Goal: Task Accomplishment & Management: Manage account settings

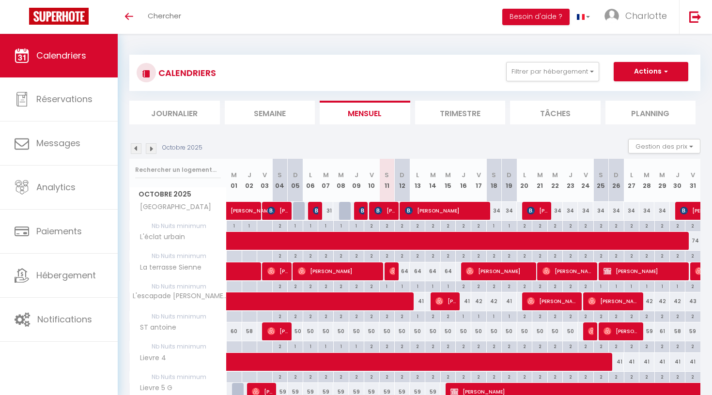
scroll to position [128, 0]
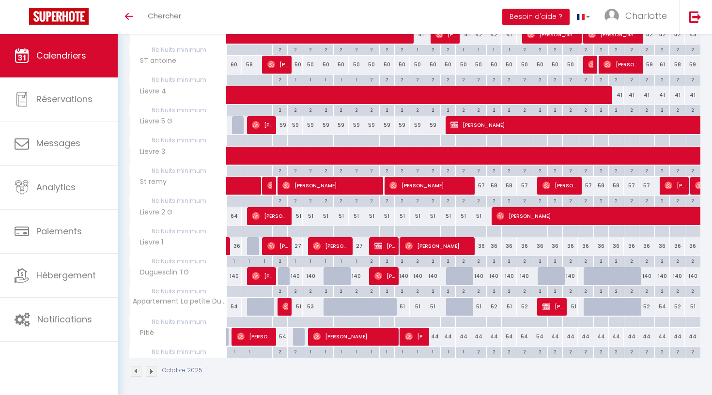
scroll to position [267, 0]
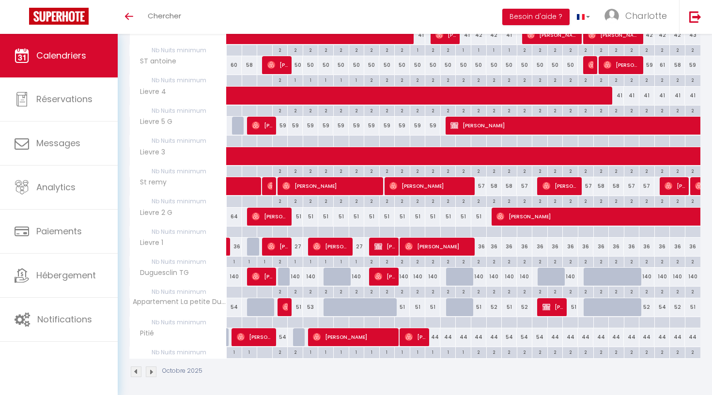
click at [510, 186] on div "58" at bounding box center [510, 186] width 16 height 18
type input "58"
type input "Dim 19 Octobre 2025"
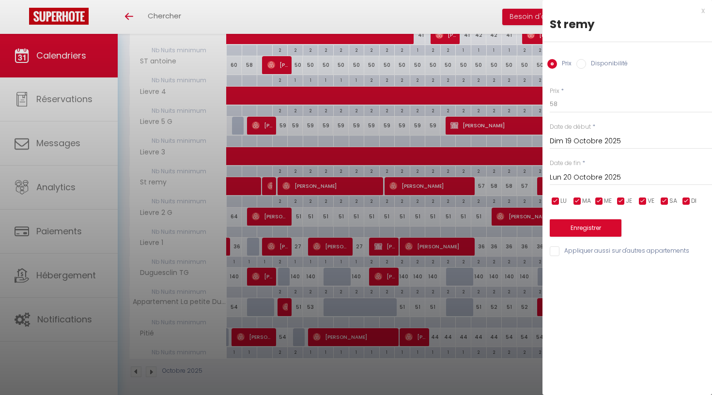
click at [582, 180] on input "Lun 20 Octobre 2025" at bounding box center [631, 178] width 162 height 13
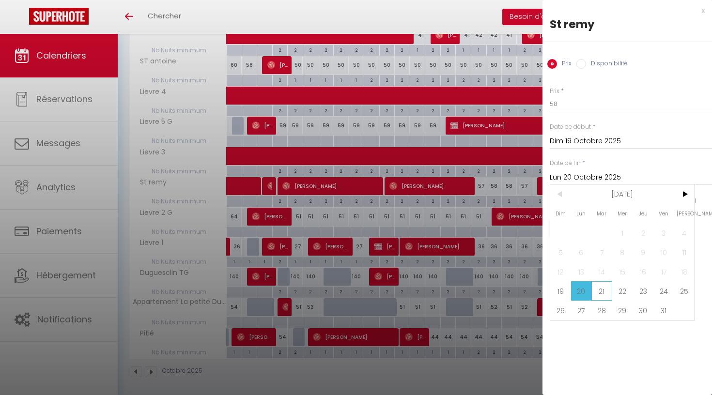
click at [600, 286] on span "21" at bounding box center [602, 291] width 21 height 19
type input "Mar 21 Octobre 2025"
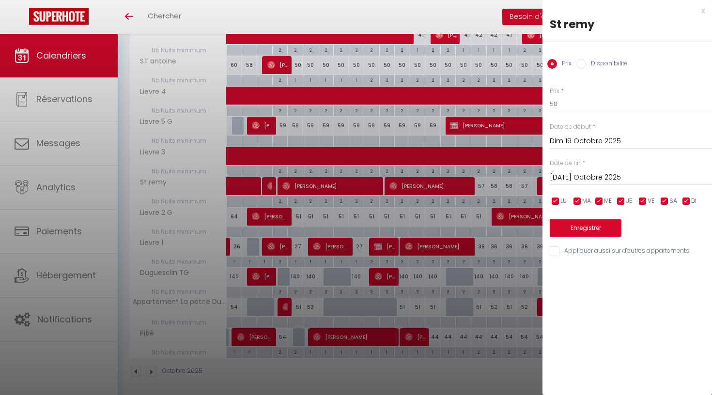
click at [703, 10] on div "x" at bounding box center [624, 11] width 162 height 12
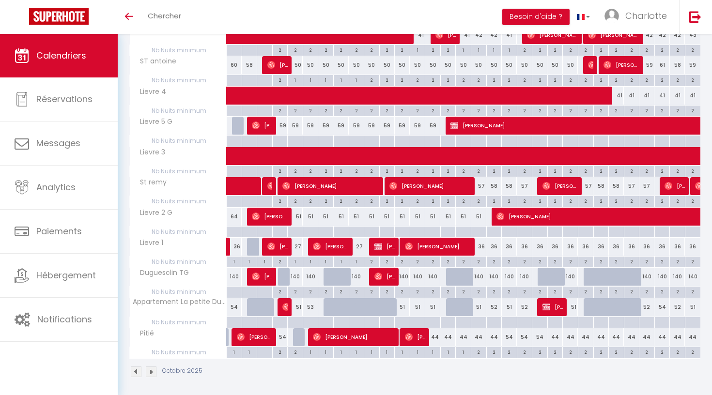
click at [511, 199] on div "2" at bounding box center [509, 200] width 15 height 9
type input "2"
type input "Dim 19 Octobre 2025"
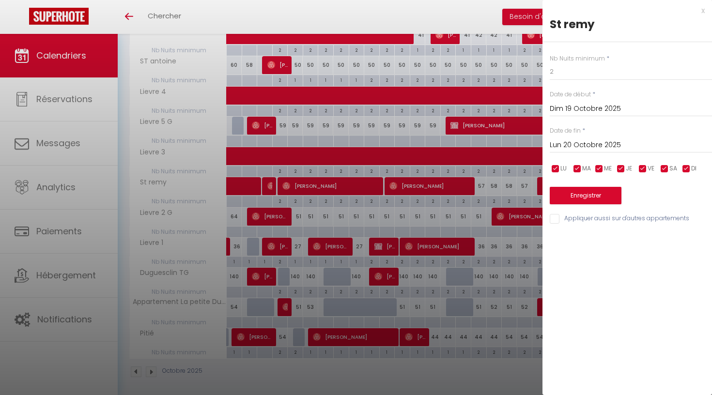
click at [585, 143] on input "Lun 20 Octobre 2025" at bounding box center [631, 145] width 162 height 13
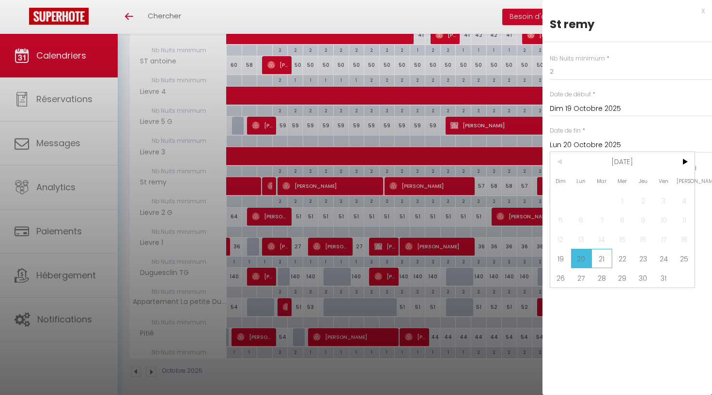
click at [600, 261] on span "21" at bounding box center [602, 258] width 21 height 19
type input "Mar 21 Octobre 2025"
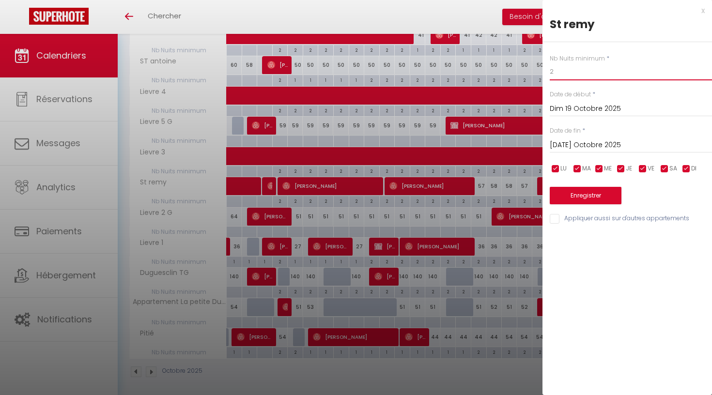
click at [574, 72] on input "2" at bounding box center [631, 71] width 162 height 17
type input "1"
click at [574, 195] on button "Enregistrer" at bounding box center [586, 195] width 72 height 17
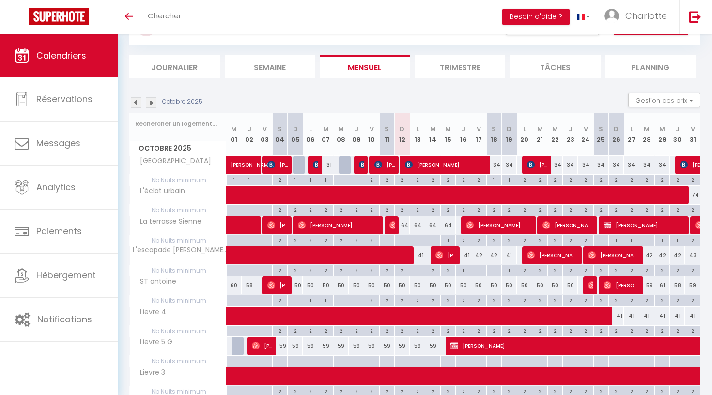
scroll to position [45, 0]
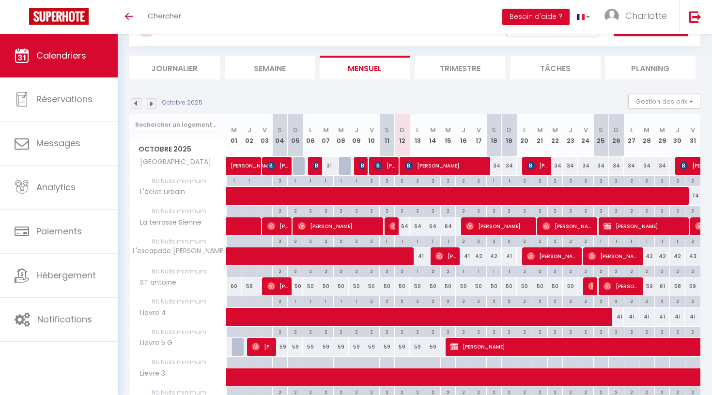
click at [155, 101] on img at bounding box center [151, 103] width 11 height 11
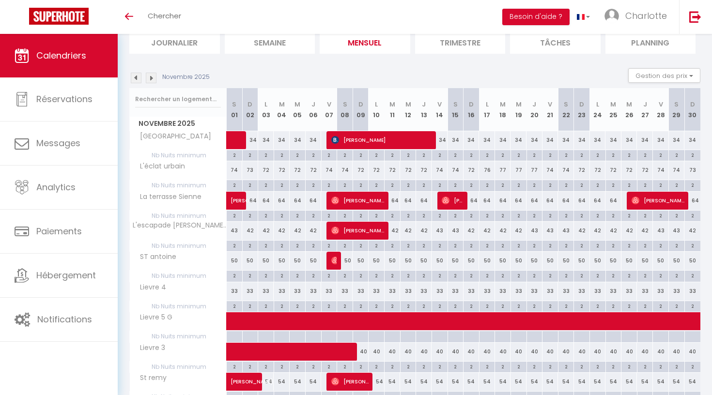
scroll to position [72, 0]
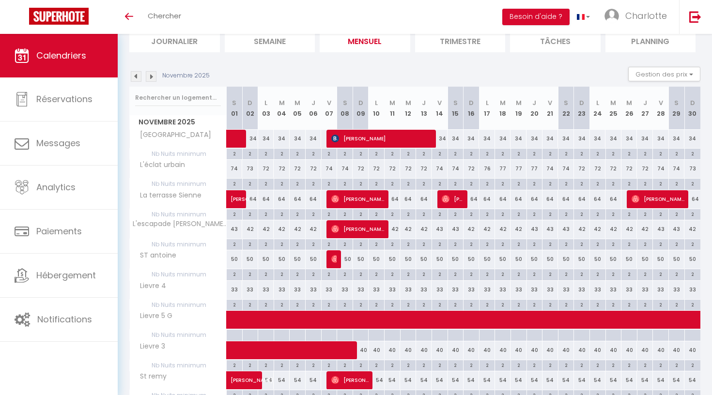
click at [252, 214] on div "2" at bounding box center [251, 213] width 16 height 9
type input "2"
type input "Dim 02 Novembre 2025"
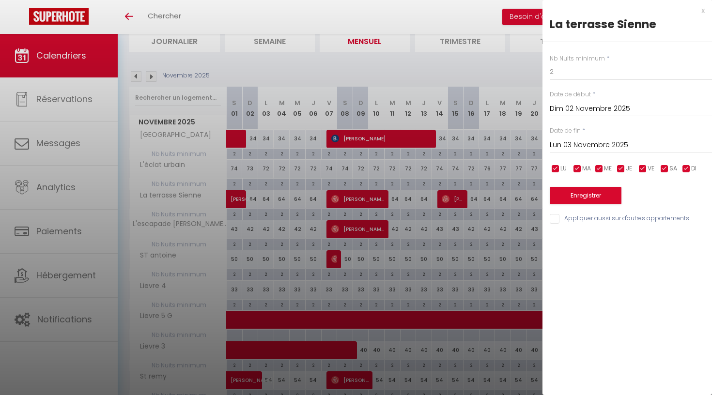
click at [578, 141] on input "Lun 03 Novembre 2025" at bounding box center [631, 145] width 162 height 13
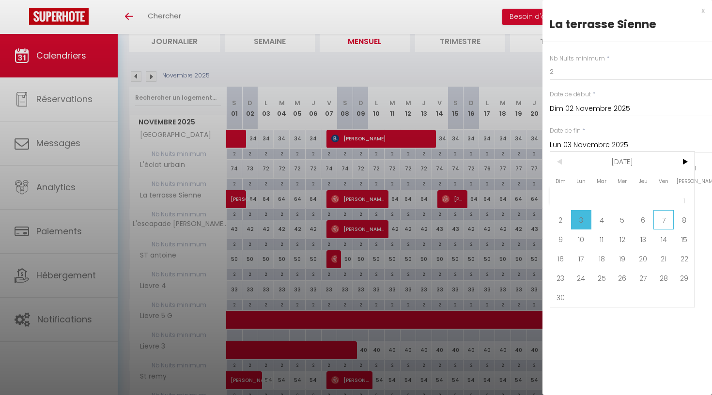
click at [668, 226] on span "7" at bounding box center [664, 219] width 21 height 19
type input "Ven 07 Novembre 2025"
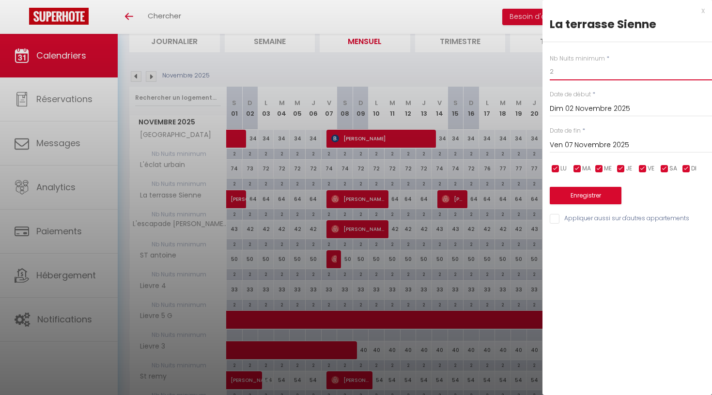
click at [567, 73] on input "2" at bounding box center [631, 71] width 162 height 17
type input "1"
click at [594, 194] on button "Enregistrer" at bounding box center [586, 195] width 72 height 17
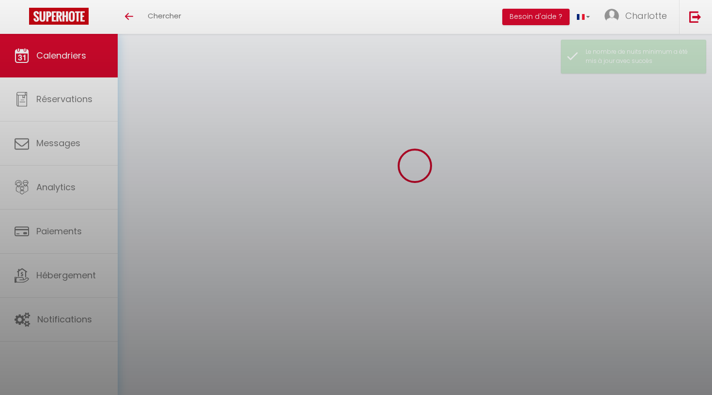
scroll to position [34, 0]
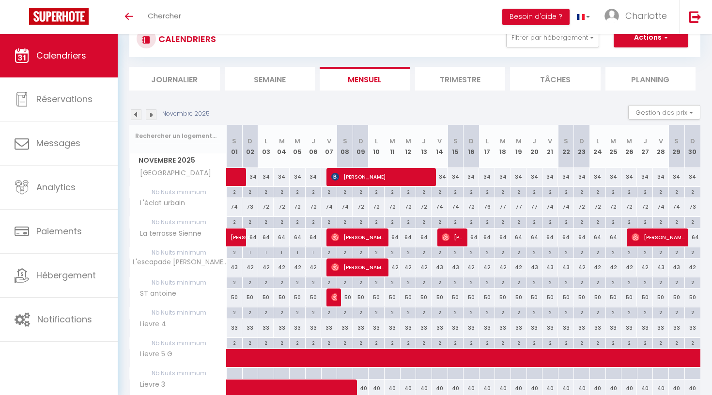
click at [395, 252] on div "2" at bounding box center [393, 252] width 16 height 9
type input "2"
type input "Mar 11 Novembre 2025"
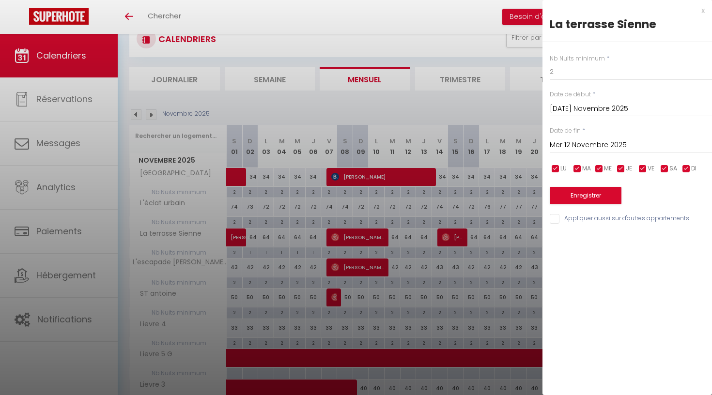
click at [590, 144] on input "Mer 12 Novembre 2025" at bounding box center [631, 145] width 162 height 13
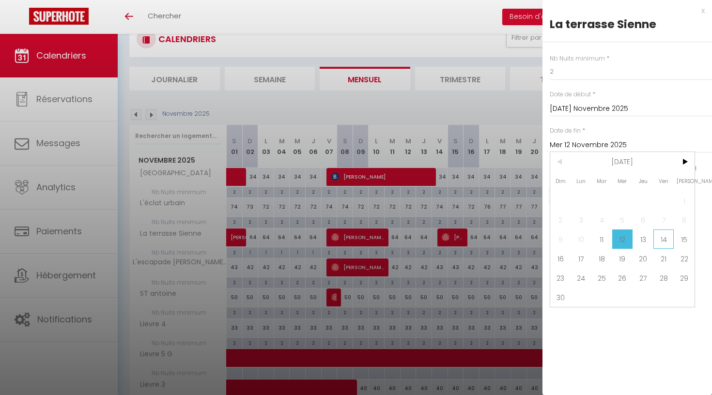
click at [667, 237] on span "14" at bounding box center [664, 239] width 21 height 19
type input "Ven 14 Novembre 2025"
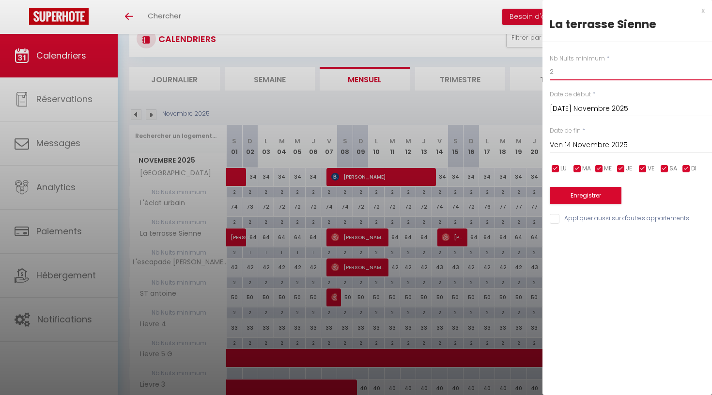
click at [586, 76] on input "2" at bounding box center [631, 71] width 162 height 17
type input "1"
click at [574, 191] on button "Enregistrer" at bounding box center [586, 195] width 72 height 17
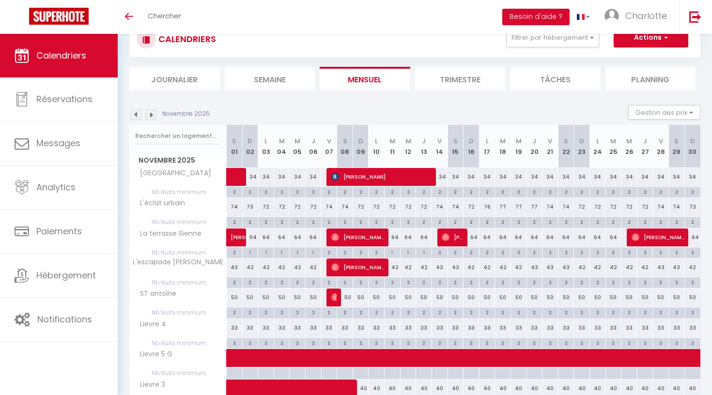
click at [135, 115] on img at bounding box center [136, 115] width 11 height 11
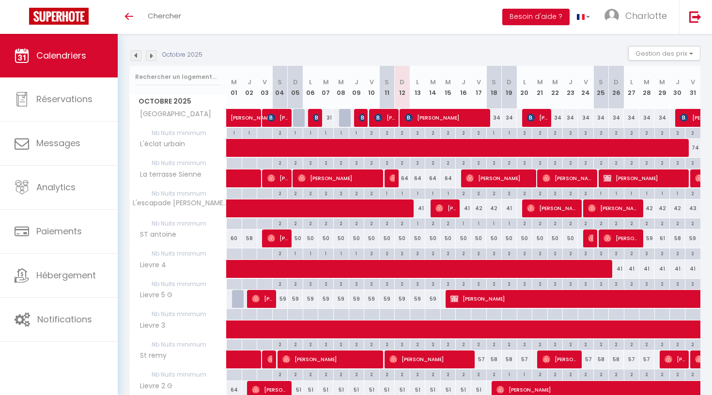
scroll to position [97, 0]
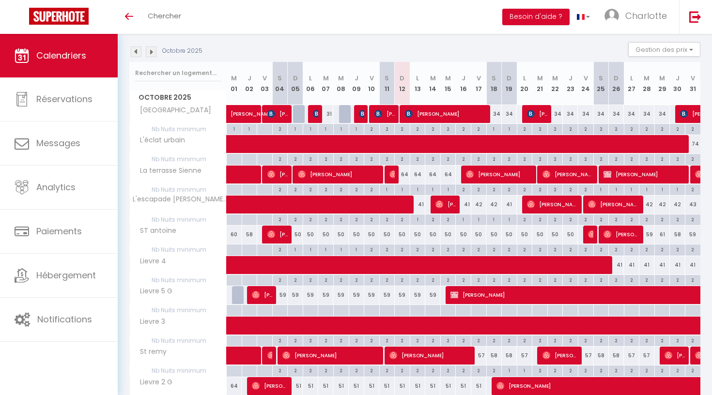
click at [405, 249] on div "2" at bounding box center [402, 249] width 15 height 9
type input "2"
type input "Dim 12 Octobre 2025"
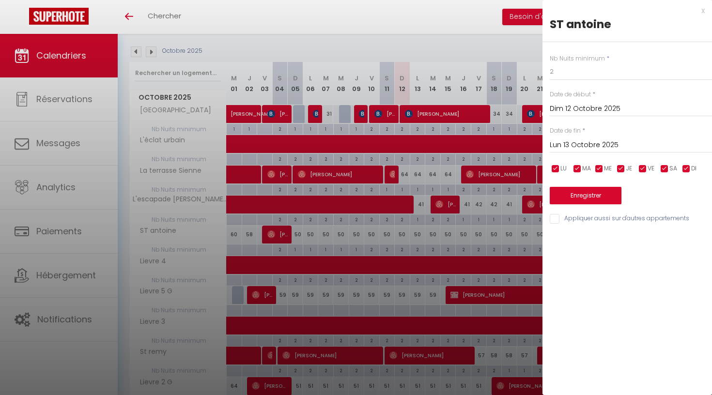
click at [576, 143] on input "Lun 13 Octobre 2025" at bounding box center [631, 145] width 162 height 13
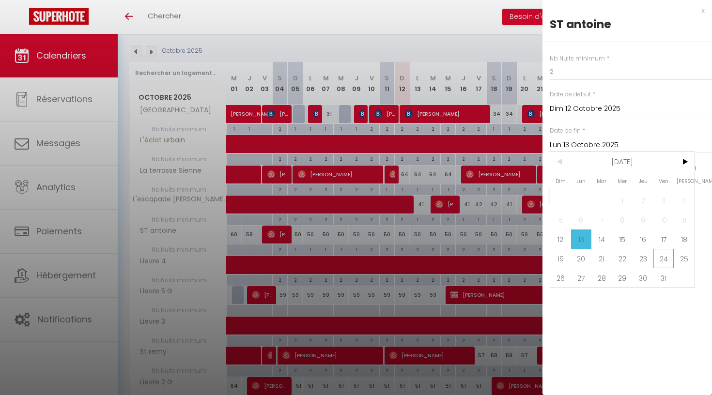
click at [660, 257] on span "24" at bounding box center [664, 258] width 21 height 19
type input "Ven 24 Octobre 2025"
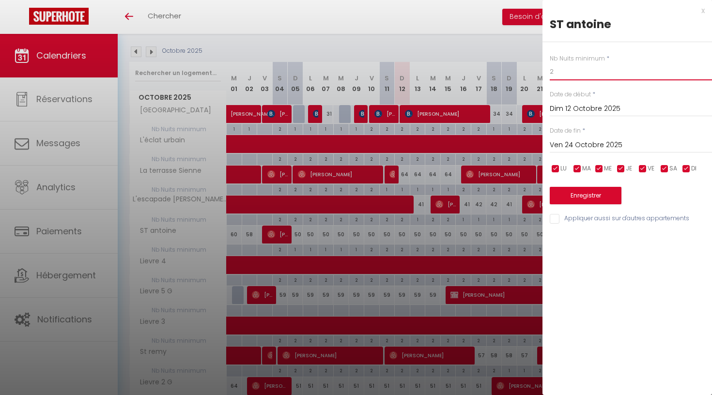
click at [580, 69] on input "2" at bounding box center [631, 71] width 162 height 17
type input "1"
click at [589, 192] on button "Enregistrer" at bounding box center [586, 195] width 72 height 17
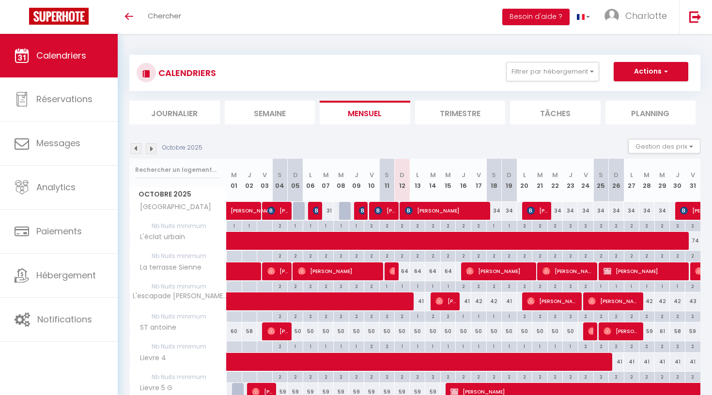
scroll to position [0, 0]
